Goal: Task Accomplishment & Management: Manage account settings

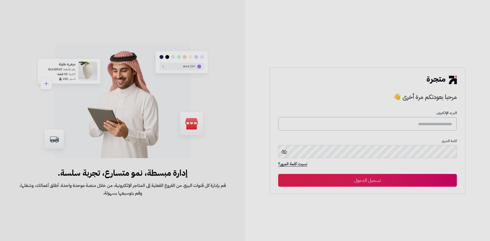
type input "**********"
click at [388, 184] on button "تسجيل الدخول" at bounding box center [367, 180] width 179 height 13
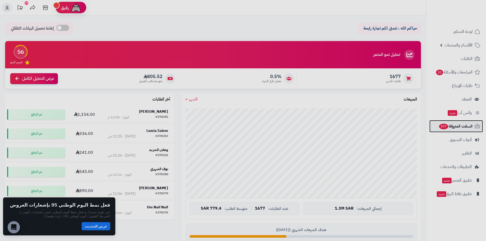
click at [452, 126] on span "السلات المتروكة 397" at bounding box center [456, 126] width 34 height 7
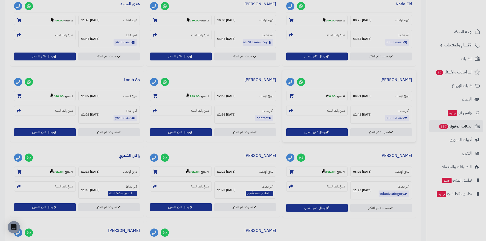
scroll to position [281, 0]
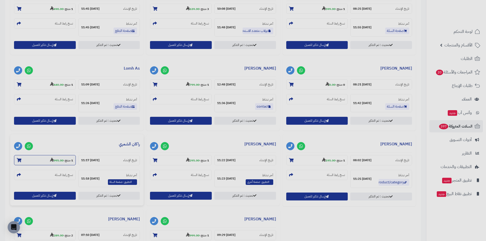
click at [56, 160] on strong "995.00" at bounding box center [57, 160] width 14 height 5
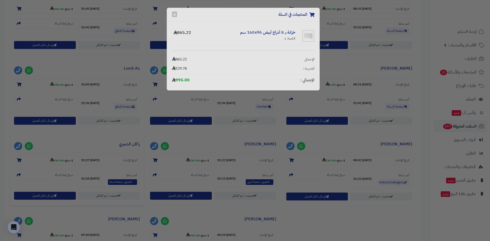
click at [240, 136] on div "المنتجات في السلة × خزانة بـ 8 أدراج أبيض ‎160x96 سم‏ الكمية: 1 865.22 الإجمالي…" at bounding box center [245, 120] width 490 height 241
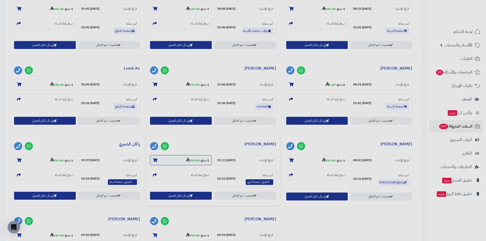
click at [206, 161] on strong "1 منتج" at bounding box center [205, 160] width 8 height 5
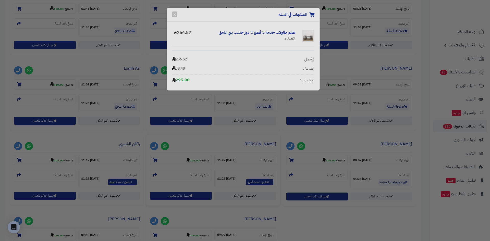
click at [238, 150] on div "المنتجات في السلة × طقم طاولات خدمة 5 قطع 2 دور خشب بني غامق الكمية: 1 256.52 ا…" at bounding box center [245, 120] width 490 height 241
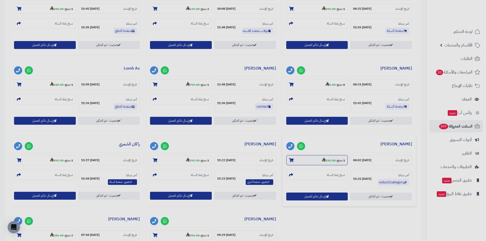
click at [329, 161] on strong "195.00" at bounding box center [329, 160] width 14 height 5
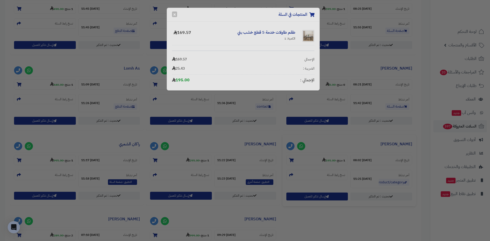
click at [349, 142] on div "المنتجات في السلة × طقم طاولات خدمة 5 قطع خشب بني الكمية: 1 169.57 الإجمالي 169…" at bounding box center [245, 120] width 490 height 241
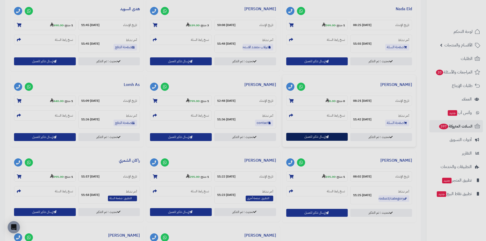
scroll to position [255, 0]
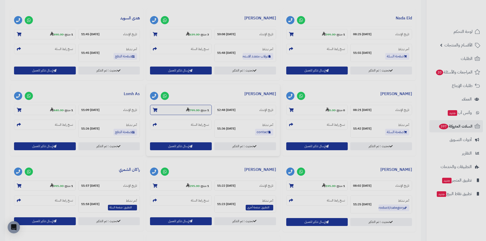
click at [199, 111] on small "1 منتج - 799.00" at bounding box center [197, 109] width 23 height 5
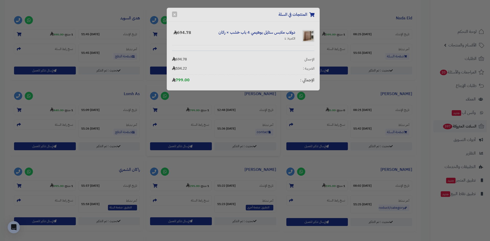
click at [224, 113] on div "المنتجات في السلة × دولاب ملابس ستايل بوهيمي 4 باب خشب × راتان الكمية: 1 694.78…" at bounding box center [245, 120] width 490 height 241
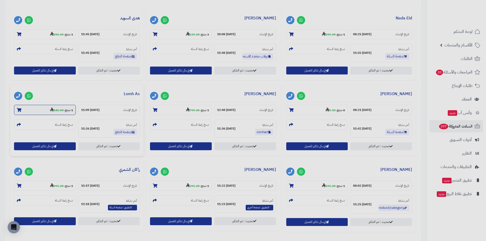
click at [54, 110] on strong "440.00" at bounding box center [57, 110] width 14 height 5
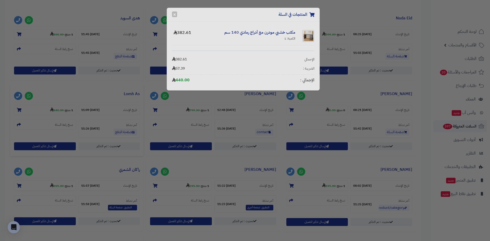
click at [120, 110] on div "المنتجات في السلة × مكتب خشبي مودرن مع أدراج رمادي 140 سم الكمية: 1 382.61 الإج…" at bounding box center [245, 120] width 490 height 241
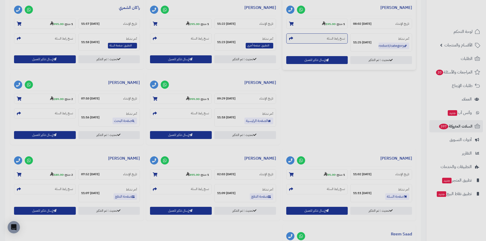
scroll to position [434, 0]
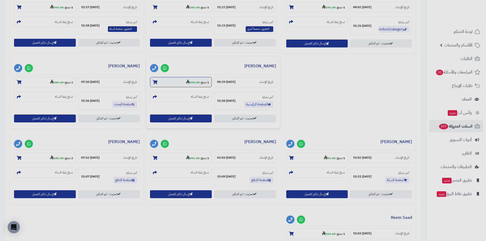
click at [196, 83] on strong "999.00" at bounding box center [193, 82] width 14 height 5
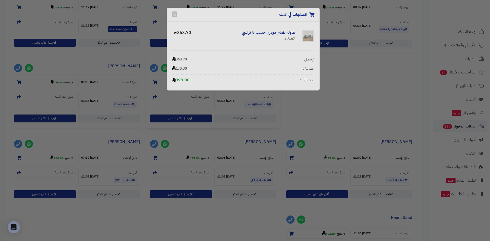
click at [353, 80] on div "المنتجات في السلة × طاولة طعام مودرن خشب 8 كراسي الكمية: 1 868.70 الإجمالي 868.…" at bounding box center [245, 120] width 490 height 241
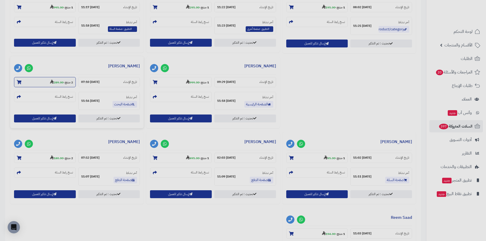
click at [55, 83] on strong "289.00" at bounding box center [57, 82] width 14 height 5
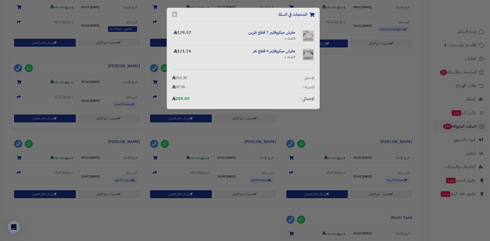
click at [358, 91] on div "المنتجات في السلة × مفرش ميكروفايبر 7 قطع نفرين الكمية: 1 129.57 مفرش ميكروفايب…" at bounding box center [245, 120] width 490 height 241
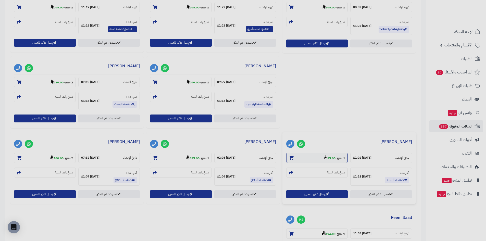
click at [333, 158] on strong "95.00" at bounding box center [330, 158] width 12 height 5
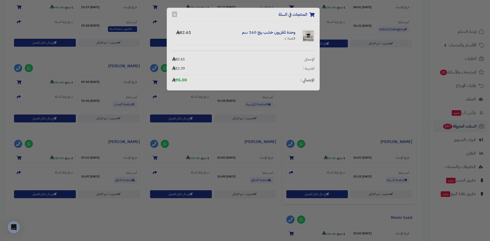
click at [381, 100] on div "المنتجات في السلة × وحدة تلفزيون خشب بيج 160 سم الكمية: 1 82.61 الإجمالي 82.61 …" at bounding box center [245, 120] width 490 height 241
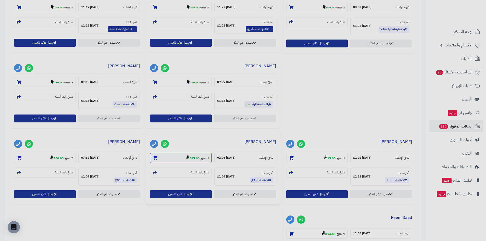
click at [193, 158] on strong "495.00" at bounding box center [193, 158] width 14 height 5
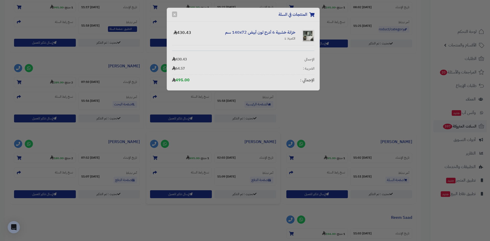
click at [382, 99] on div "المنتجات في السلة × خزانة خشبية 6 أدرج لون أبيض 140x72 سم الكمية: 1 430.43 الإج…" at bounding box center [245, 120] width 490 height 241
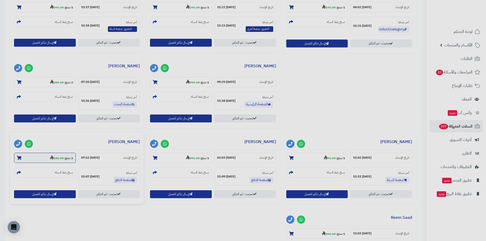
click at [55, 159] on strong "180.00" at bounding box center [57, 158] width 14 height 5
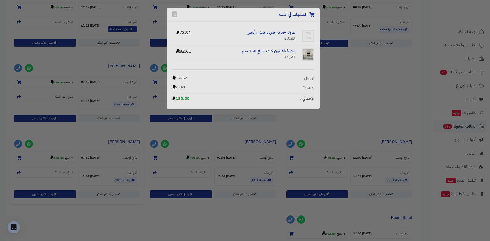
click at [358, 93] on div "المنتجات في السلة × طاولة خدمة مفردة معدن أبيض الكمية: 1 73.91 وحدة تلفزيون خشب…" at bounding box center [245, 120] width 490 height 241
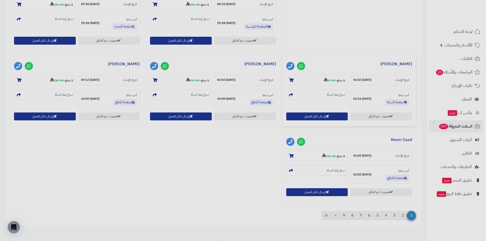
scroll to position [536, 0]
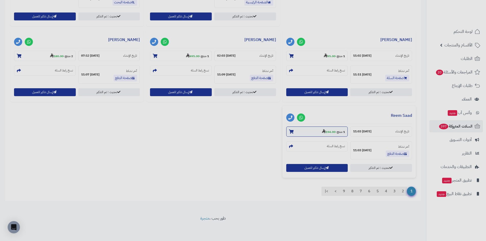
click at [337, 132] on small "1 منتج - 194.00" at bounding box center [333, 131] width 23 height 5
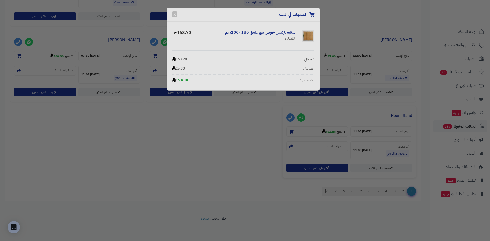
click at [370, 77] on div "المنتجات في السلة × ستارة بارتشن خوص بيج غامق 180×200سم الكمية: 1 168.70 الإجما…" at bounding box center [245, 120] width 490 height 241
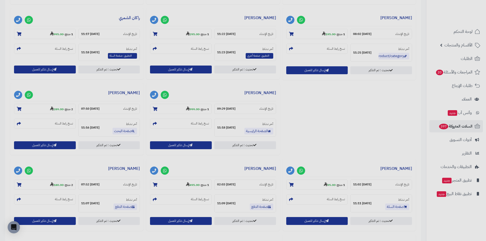
scroll to position [0, 0]
